Goal: Transaction & Acquisition: Purchase product/service

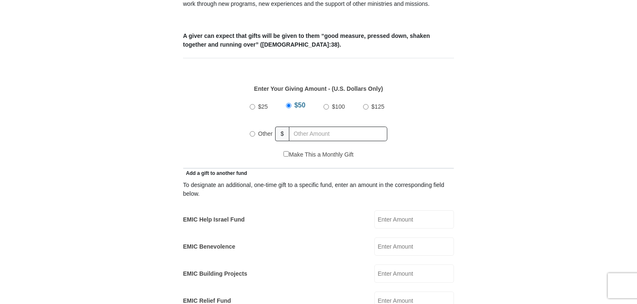
scroll to position [375, 0]
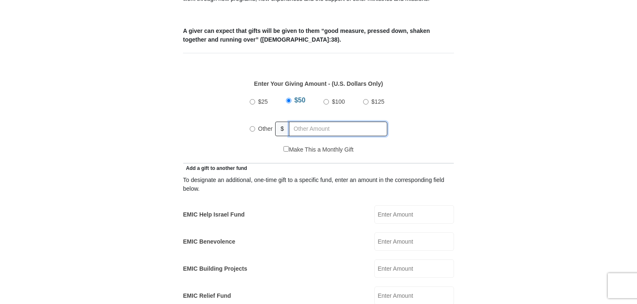
radio input "true"
click at [307, 122] on input "text" at bounding box center [340, 129] width 96 height 15
type input "5.65"
click at [189, 126] on div "$25 $50 $100 $125 Other $ 5.65" at bounding box center [319, 118] width 262 height 54
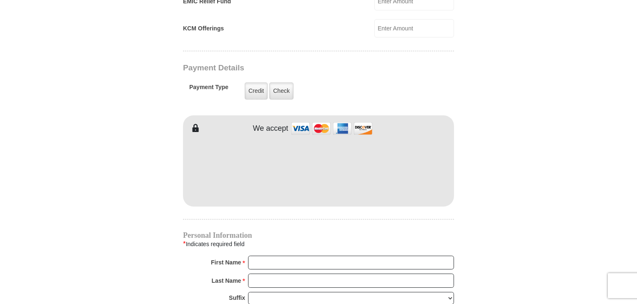
scroll to position [672, 0]
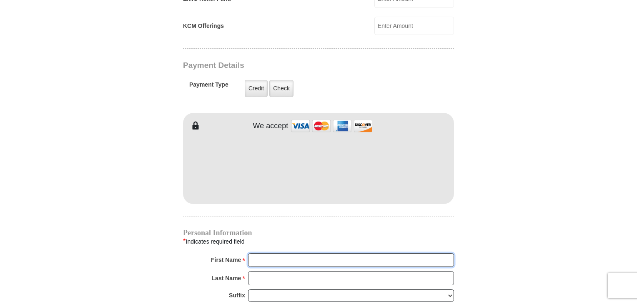
type input "Jeremiah"
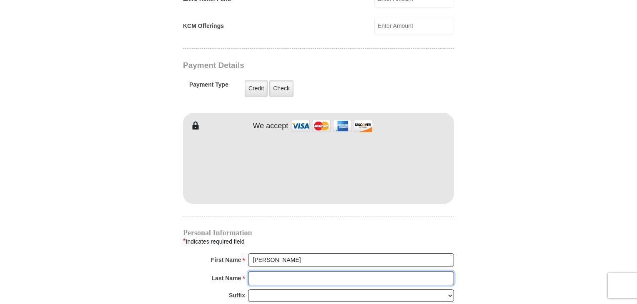
type input "Zang"
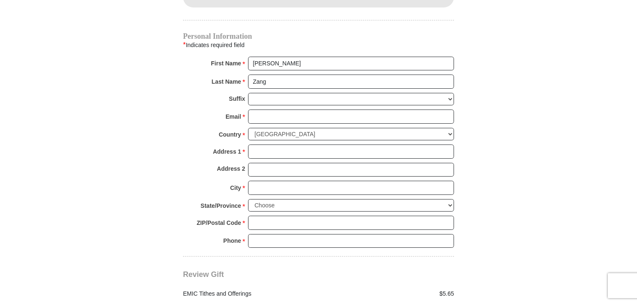
scroll to position [869, 0]
click at [292, 110] on input "Email *" at bounding box center [351, 117] width 206 height 14
type input "jeremiah.josiah.zang@gmail.com"
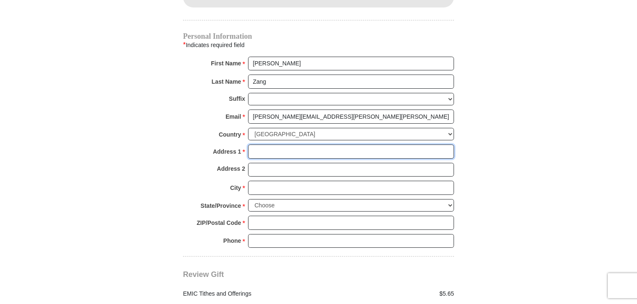
type input "1433 Yachtclub Drive"
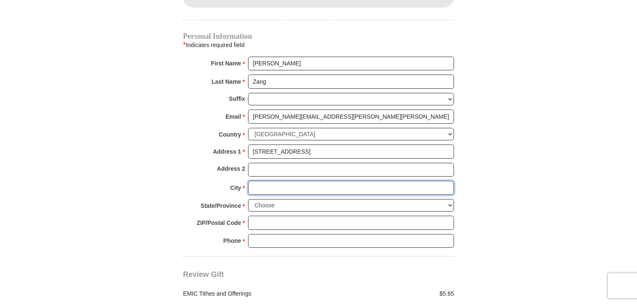
type input "Azle"
select select "TX"
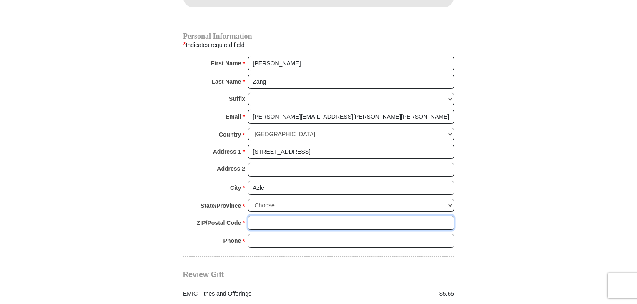
type input "76020"
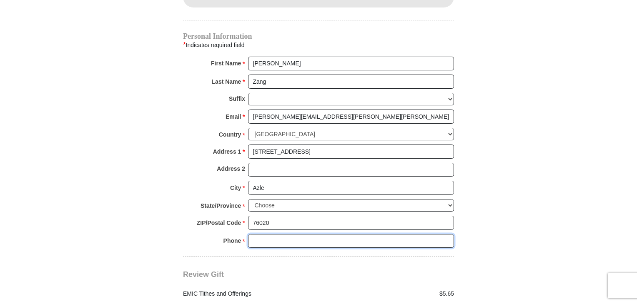
type input "8176474465"
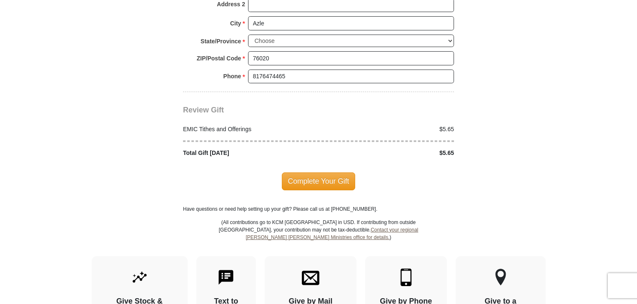
scroll to position [1034, 0]
click at [307, 115] on div "EMIC Tithes and Offerings $5.65 Total Gift Today $5.65" at bounding box center [318, 136] width 271 height 43
click at [327, 172] on span "Complete Your Gift" at bounding box center [319, 181] width 74 height 18
